Goal: Download file/media

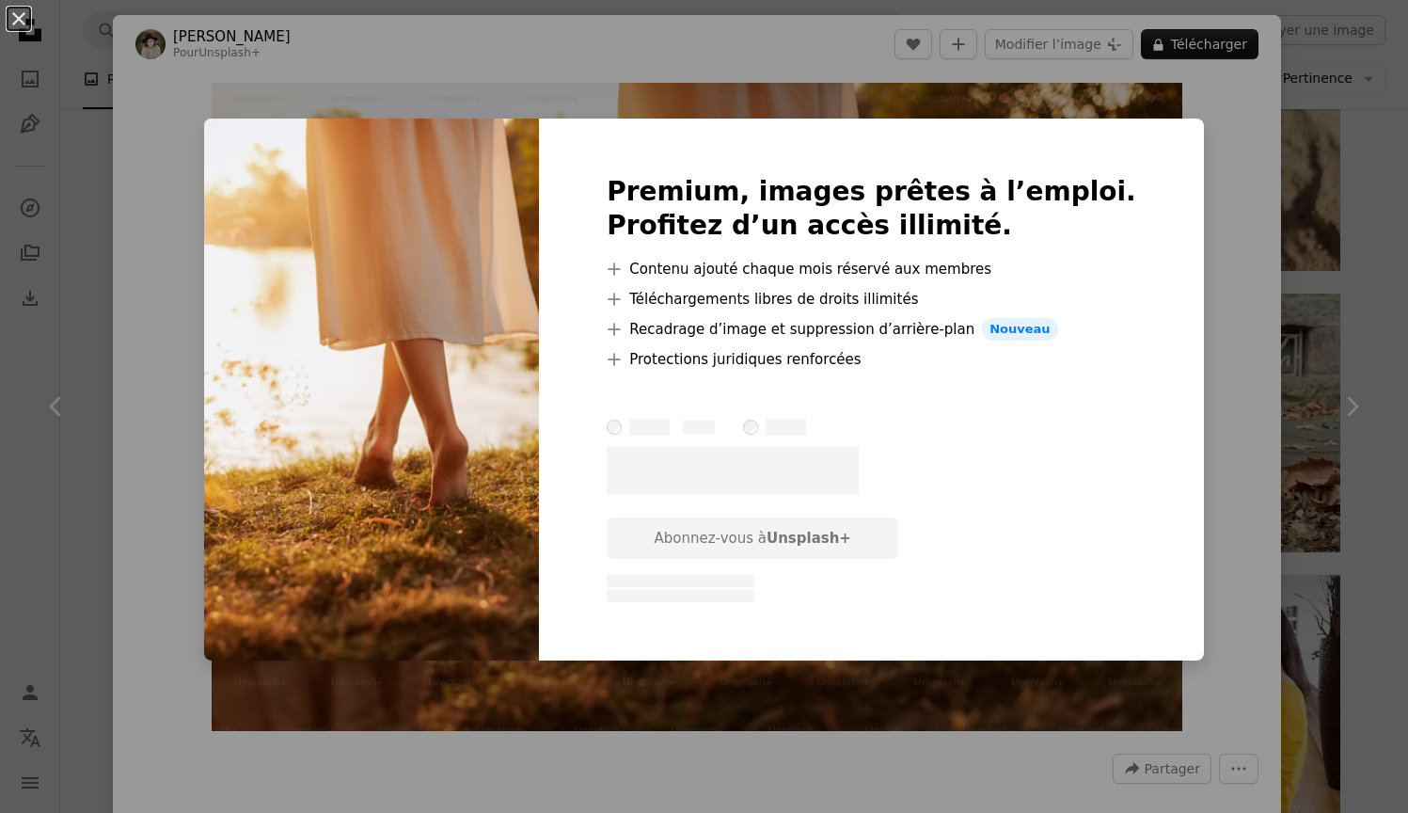
scroll to position [6770, 0]
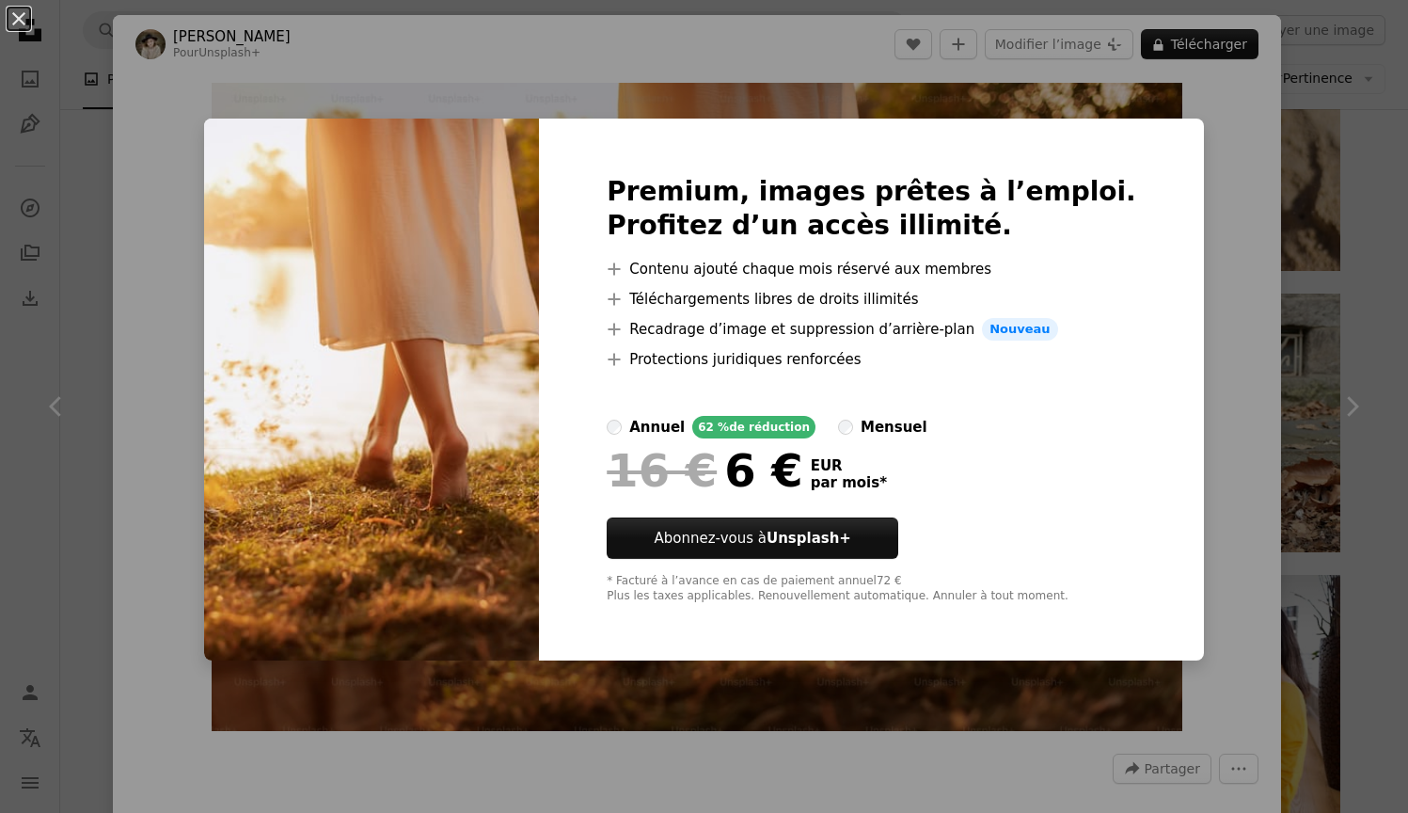
click at [1244, 208] on div "An X shape Premium, images prêtes à l’emploi. Profitez d’un accès illimité. A p…" at bounding box center [704, 406] width 1408 height 813
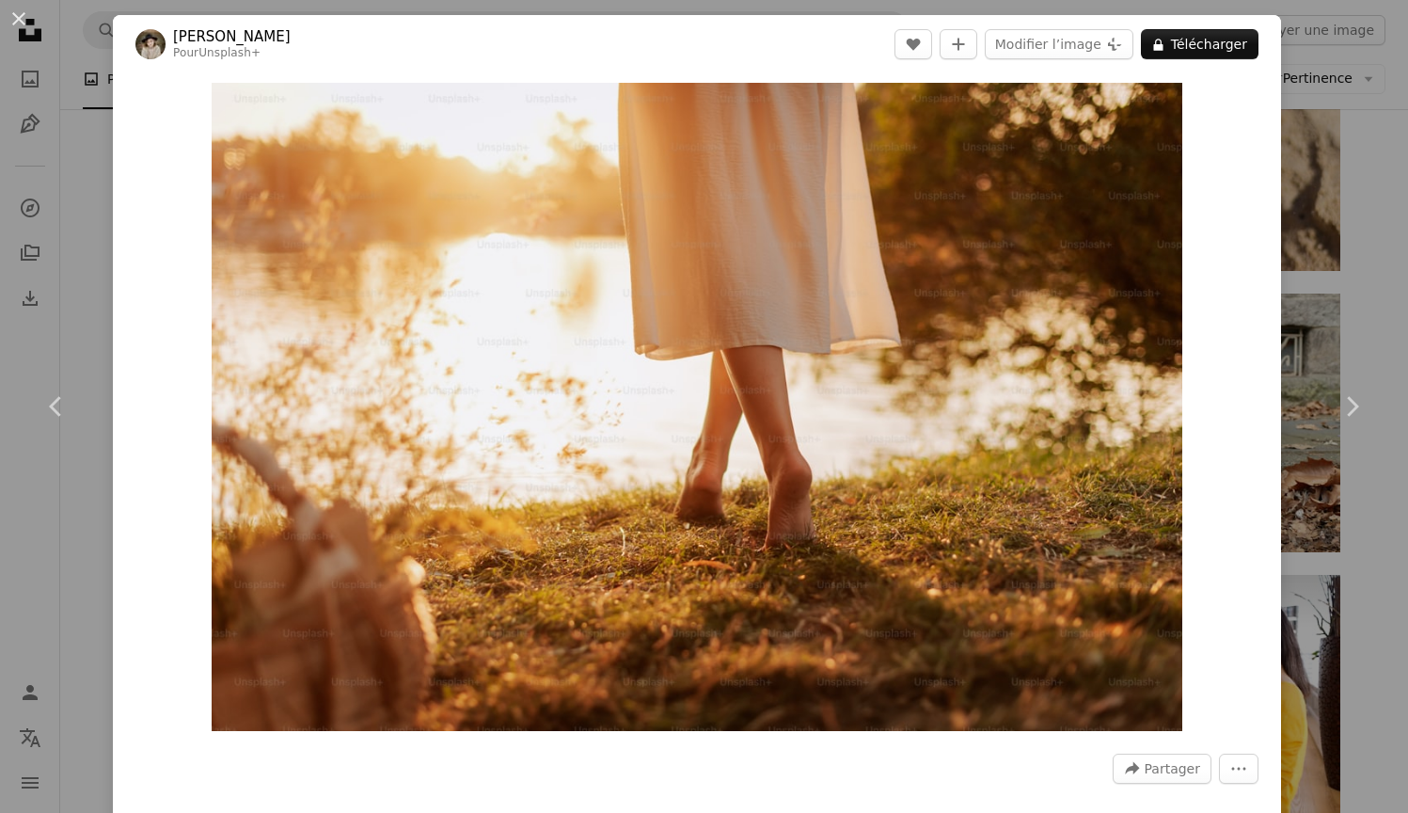
click at [1242, 207] on div "Zoom in" at bounding box center [697, 406] width 1168 height 667
click at [1321, 205] on div "An X shape Chevron left Chevron right [PERSON_NAME] Pour Unsplash+ A heart A pl…" at bounding box center [704, 406] width 1408 height 813
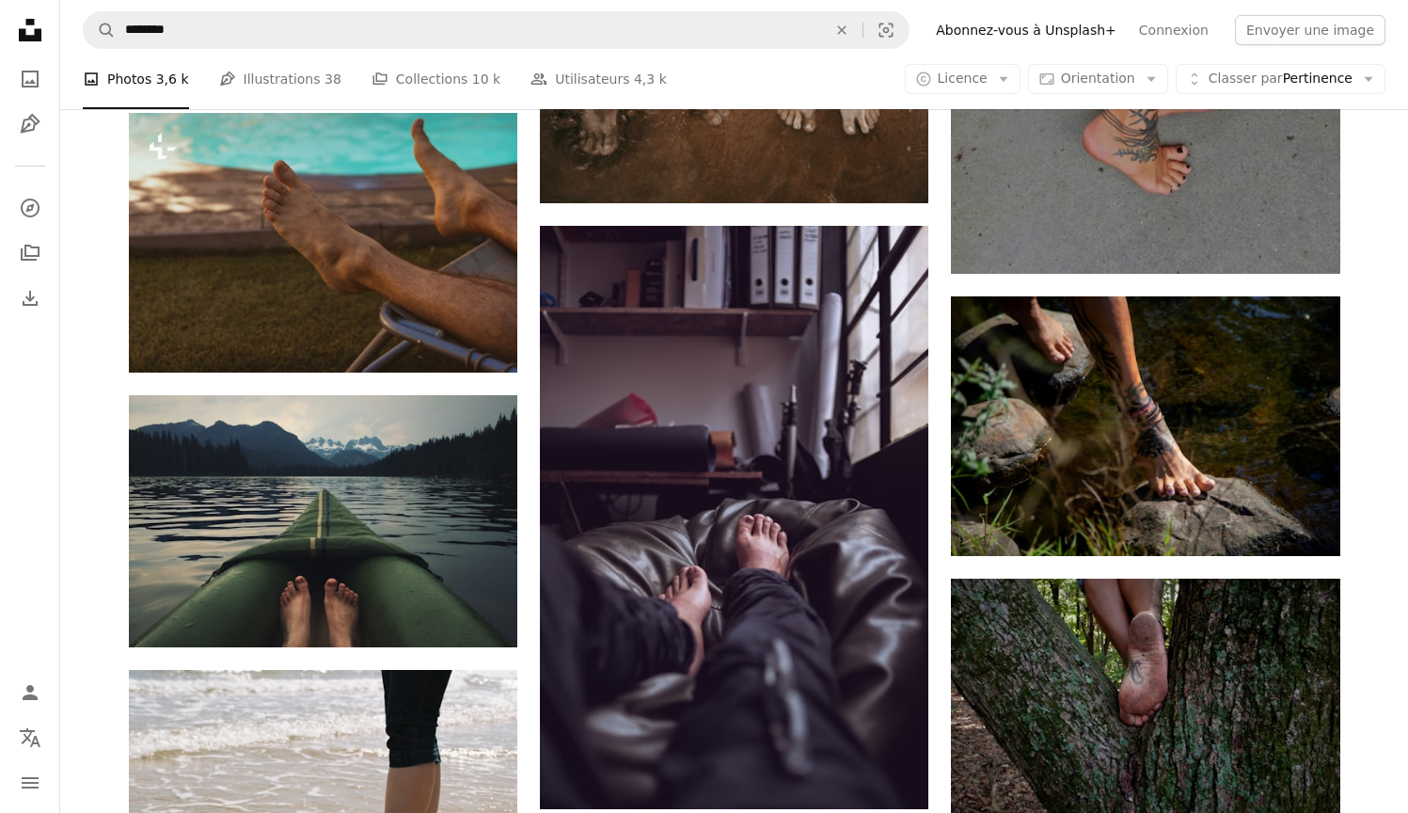
scroll to position [9603, 0]
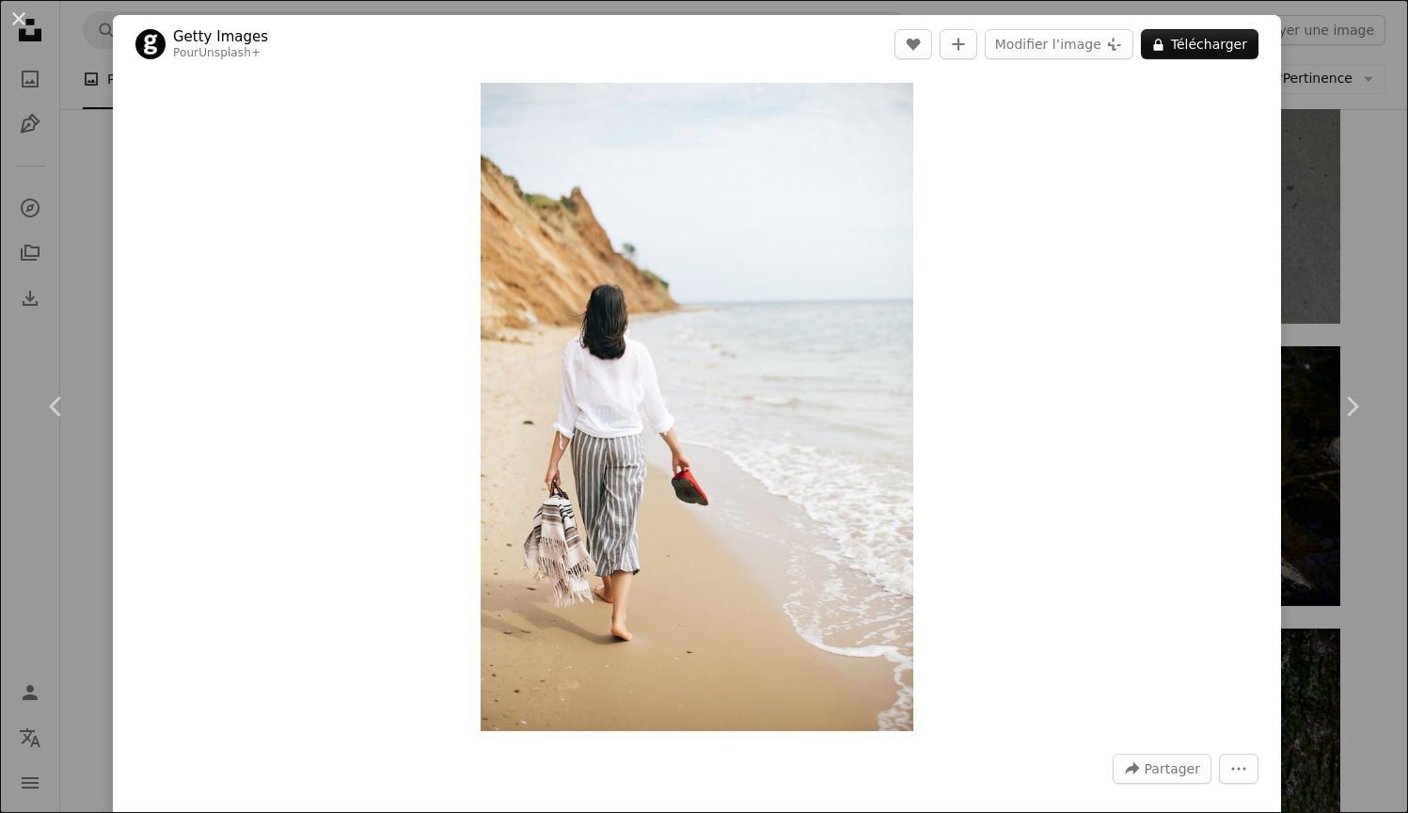
click at [1376, 173] on div "An X shape Chevron left Chevron right Getty Images Pour Unsplash+ A heart A plu…" at bounding box center [704, 406] width 1408 height 813
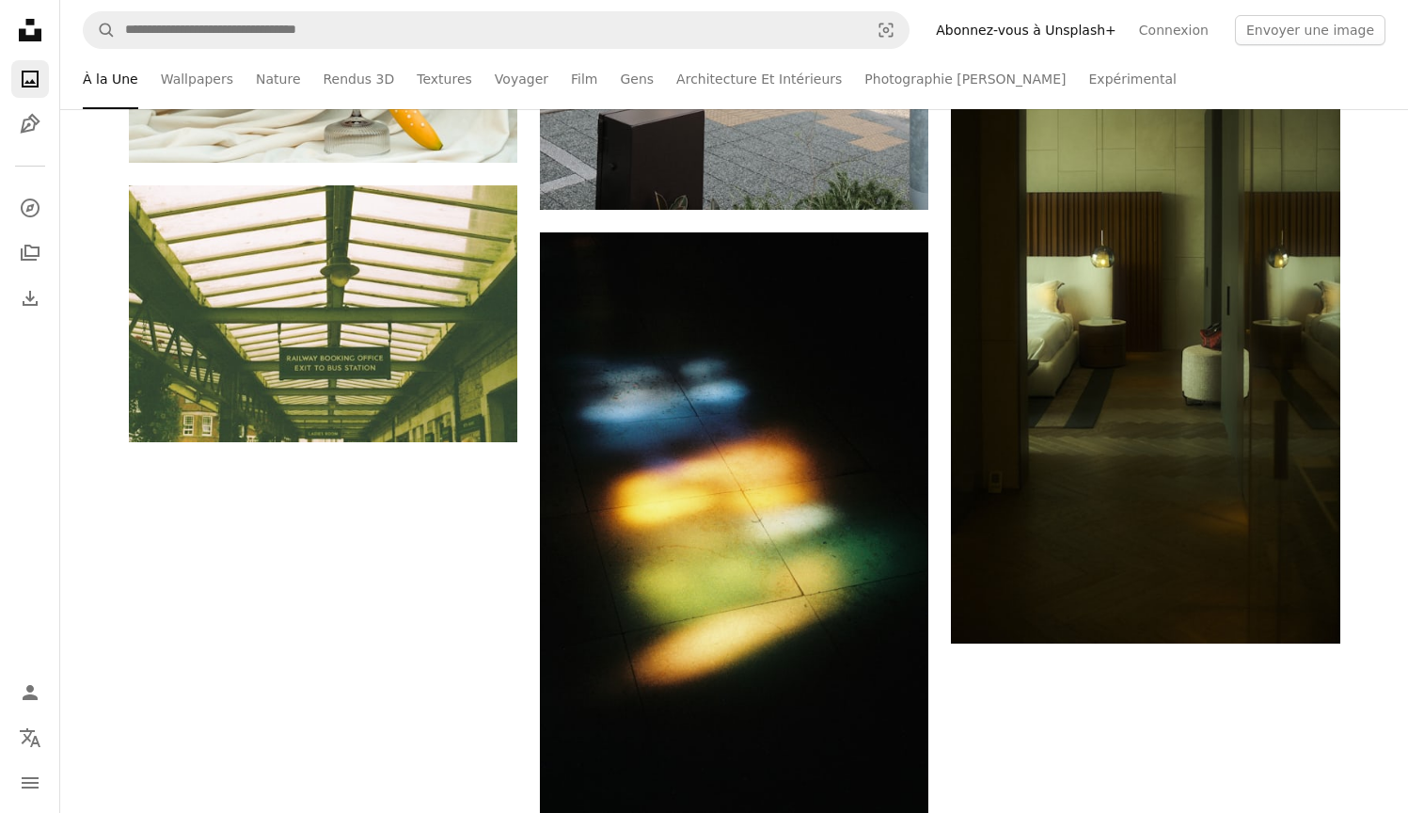
scroll to position [351, 0]
